Goal: Find specific page/section: Find specific page/section

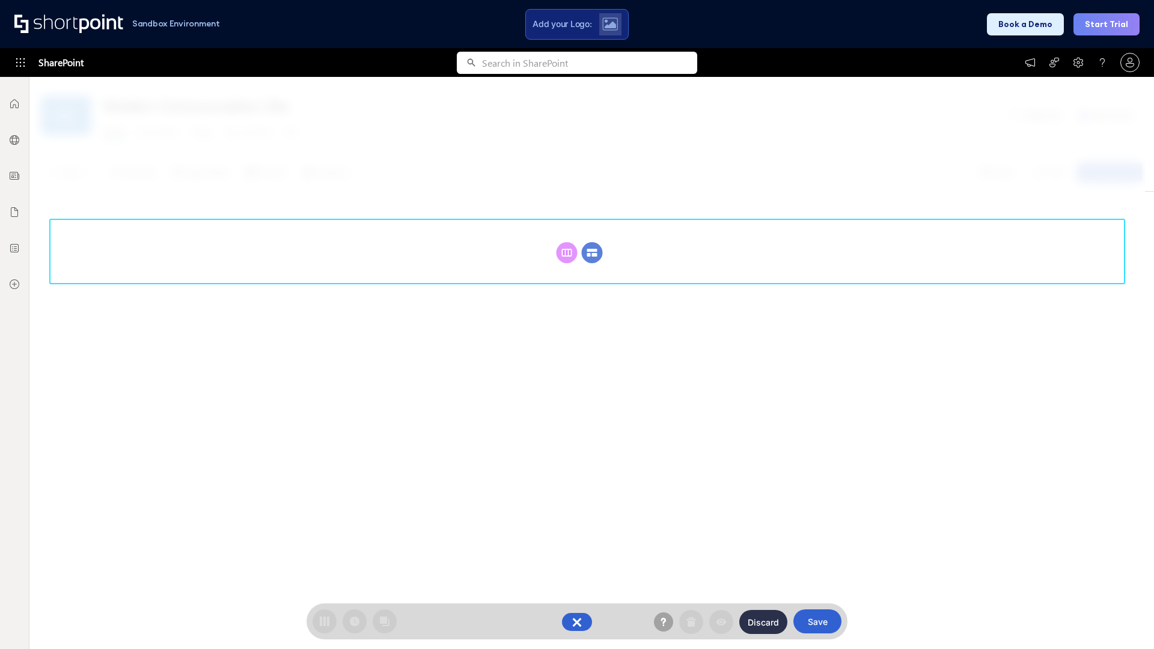
click at [592, 252] on circle at bounding box center [592, 252] width 21 height 21
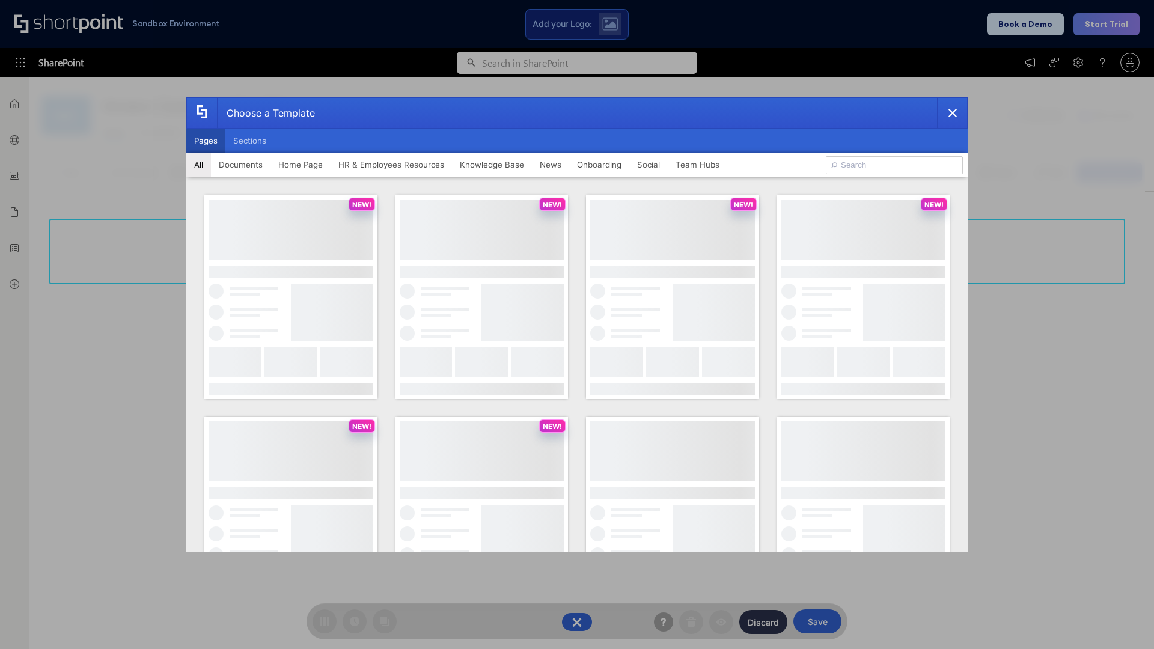
click at [205, 141] on button "Pages" at bounding box center [205, 141] width 39 height 24
type input "News Portal 6"
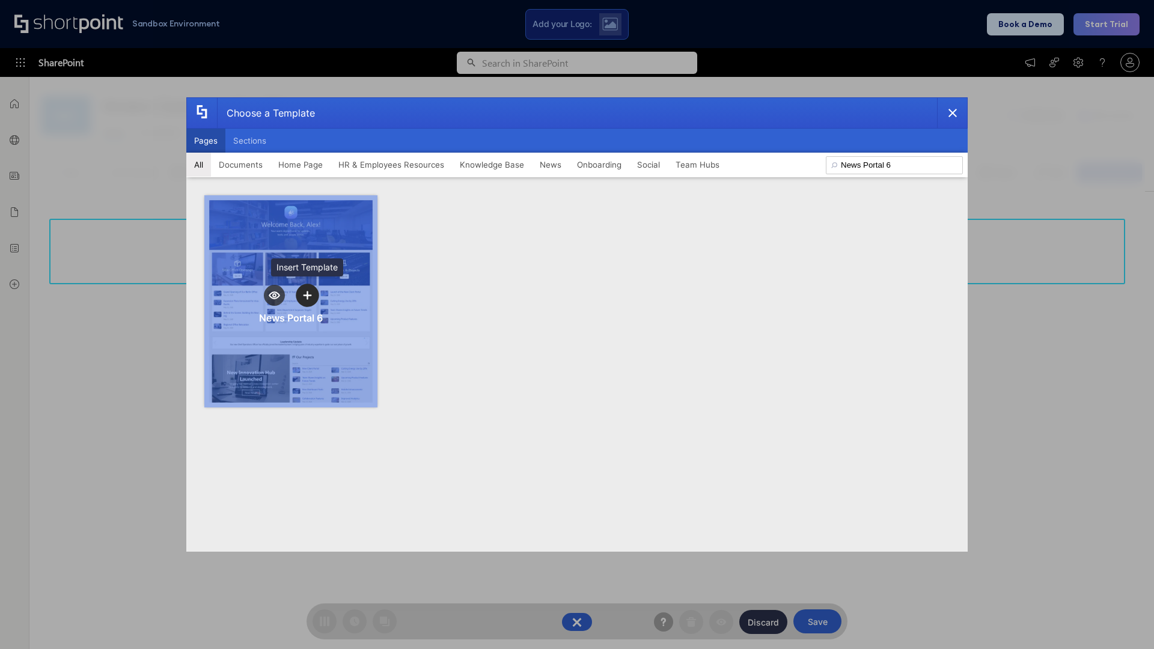
click at [307, 295] on icon "template selector" at bounding box center [307, 295] width 8 height 8
